Goal: Book appointment/travel/reservation

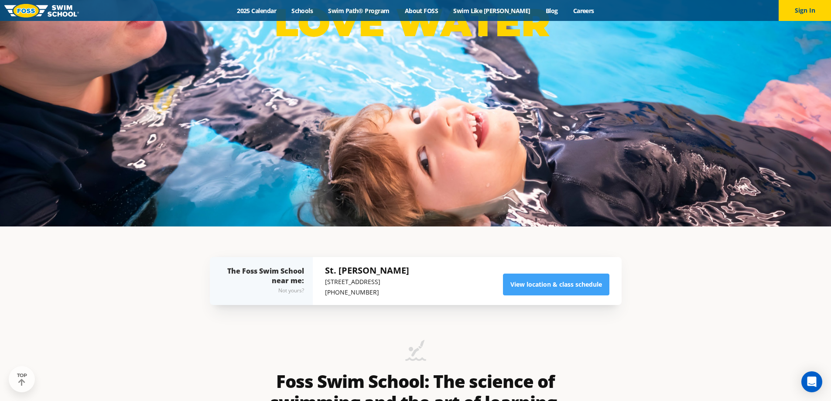
scroll to position [349, 0]
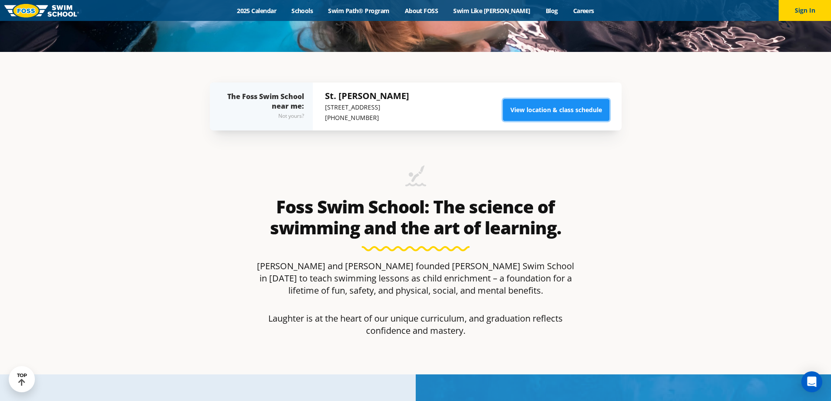
click at [543, 110] on link "View location & class schedule" at bounding box center [556, 110] width 106 height 22
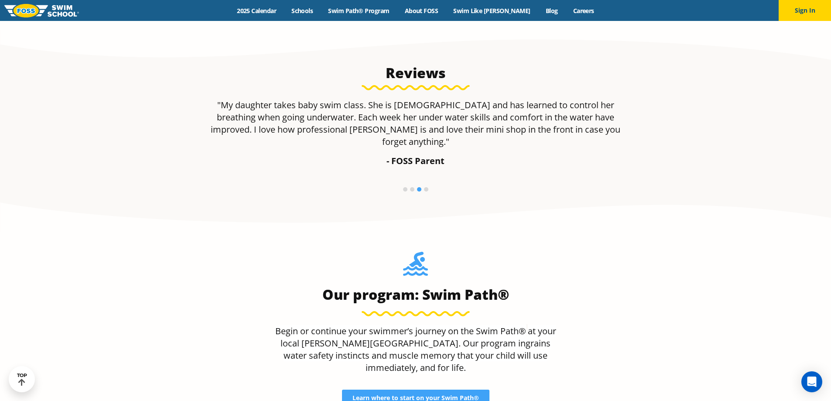
scroll to position [424, 0]
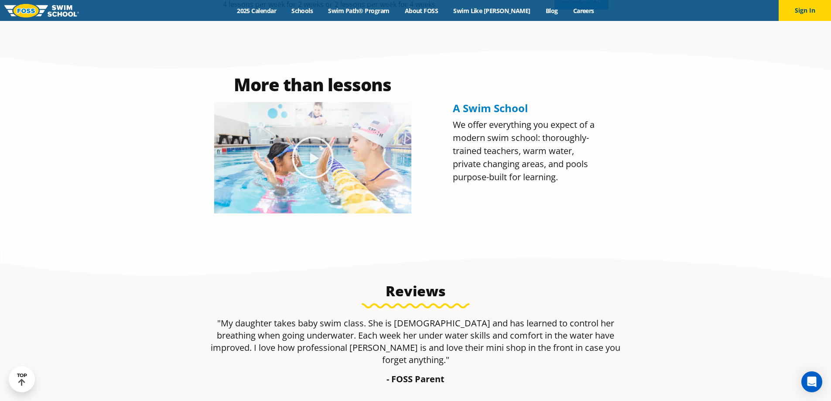
click at [123, 319] on section "Reviews "We are very pleased with the management and swim instructors at Foss S…" at bounding box center [415, 349] width 831 height 202
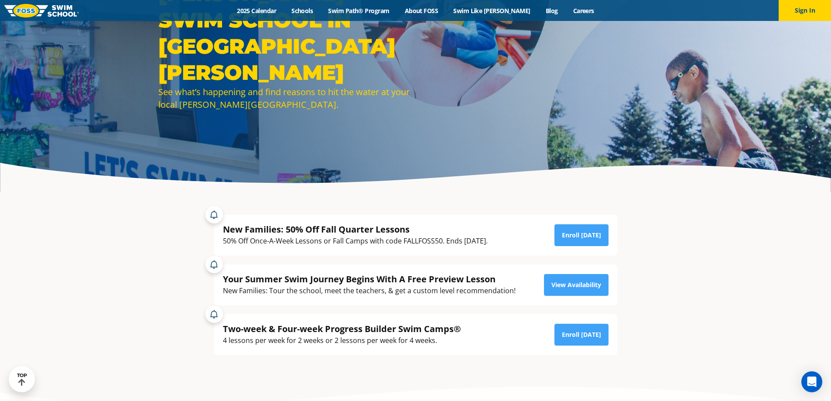
scroll to position [0, 0]
